Goal: Task Accomplishment & Management: Manage account settings

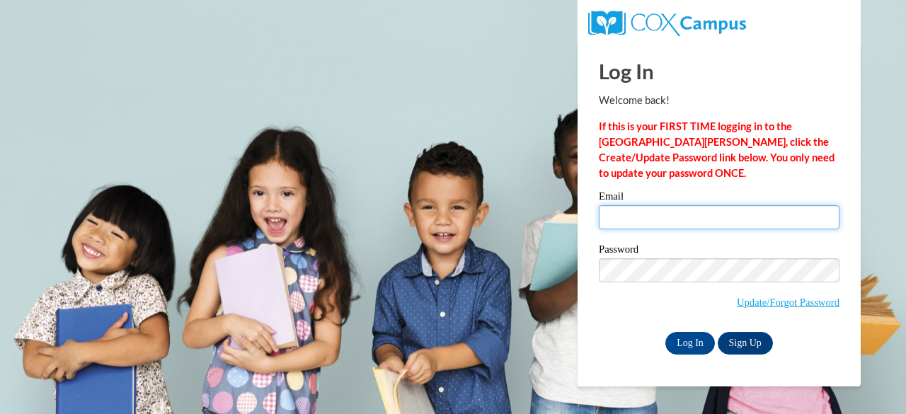
click at [684, 223] on input "Email" at bounding box center [719, 217] width 241 height 24
type input "E050354@muscogee.k12.ga.us"
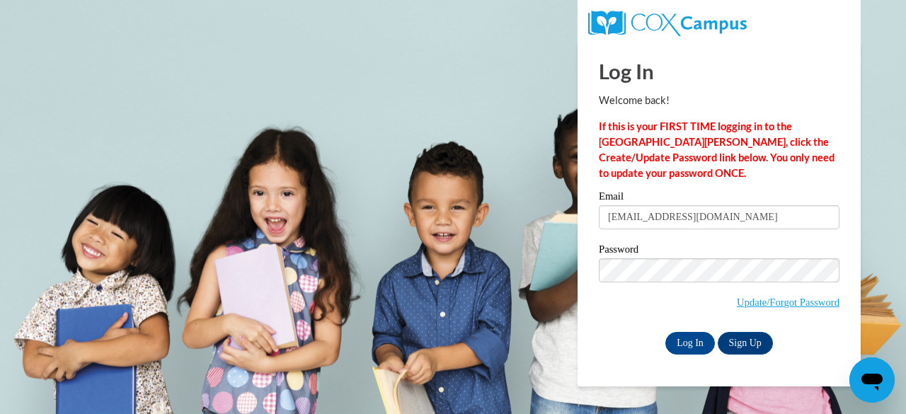
click at [619, 354] on div "Log In Welcome back! If this is your FIRST TIME logging in to the NEW Cox Campu…" at bounding box center [719, 214] width 304 height 344
click at [691, 347] on input "Log In" at bounding box center [690, 343] width 50 height 23
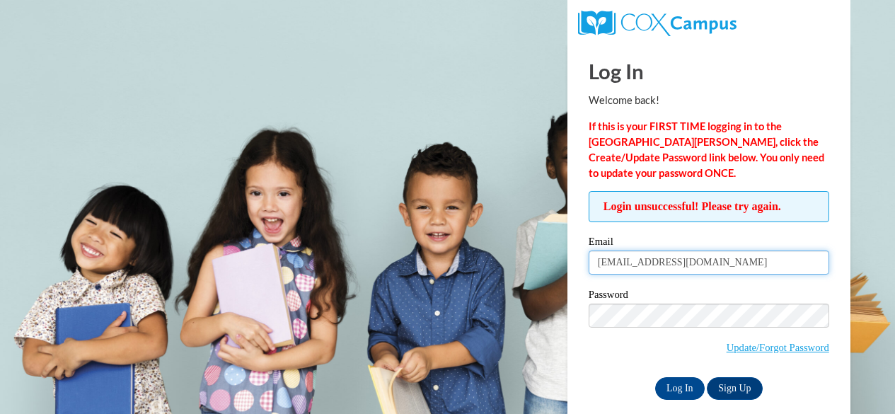
click at [736, 263] on input "E050354@muscogee.k12.ga.us" at bounding box center [709, 262] width 241 height 24
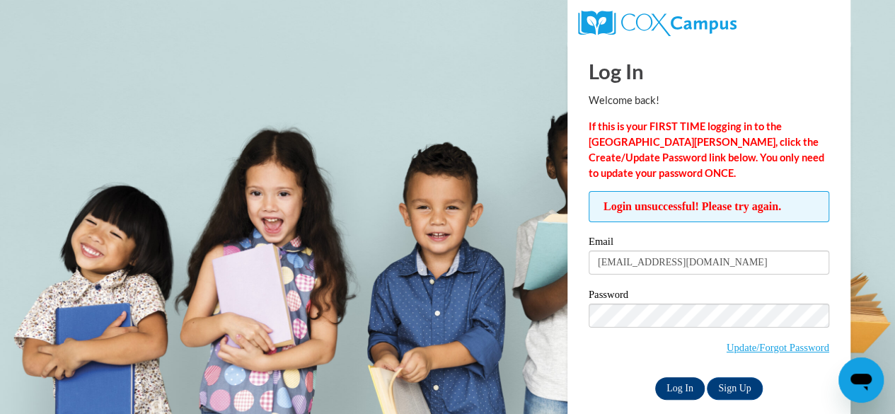
click at [671, 382] on input "Log In" at bounding box center [680, 388] width 50 height 23
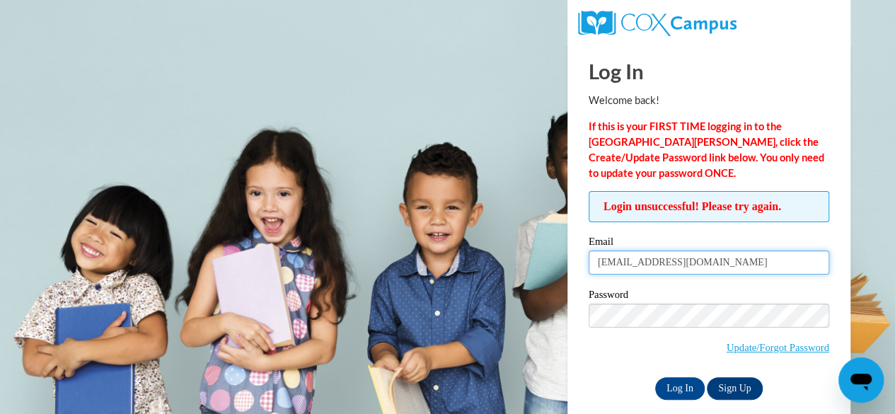
click at [730, 265] on input "E050354@muscogee.k12.ga.us" at bounding box center [709, 262] width 241 height 24
click at [757, 265] on input "E050354@muscogee.k12.ga.us" at bounding box center [709, 262] width 241 height 24
type input "E"
type input "[PERSON_NAME][EMAIL_ADDRESS][PERSON_NAME][DOMAIN_NAME]"
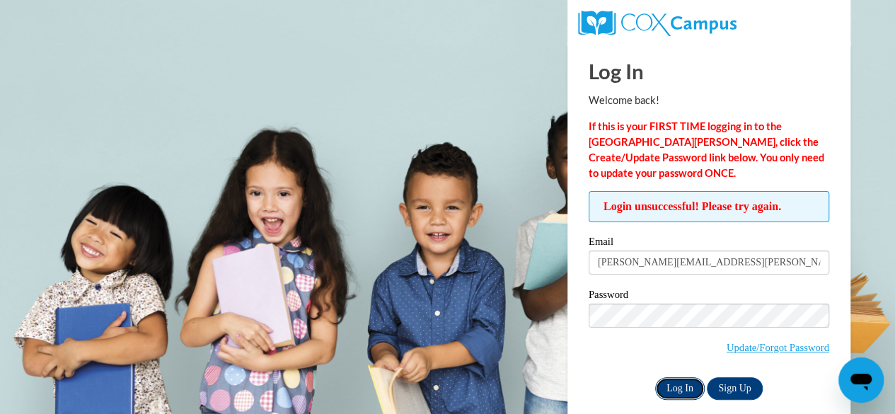
click at [684, 391] on input "Log In" at bounding box center [680, 388] width 50 height 23
